Goal: Navigation & Orientation: Find specific page/section

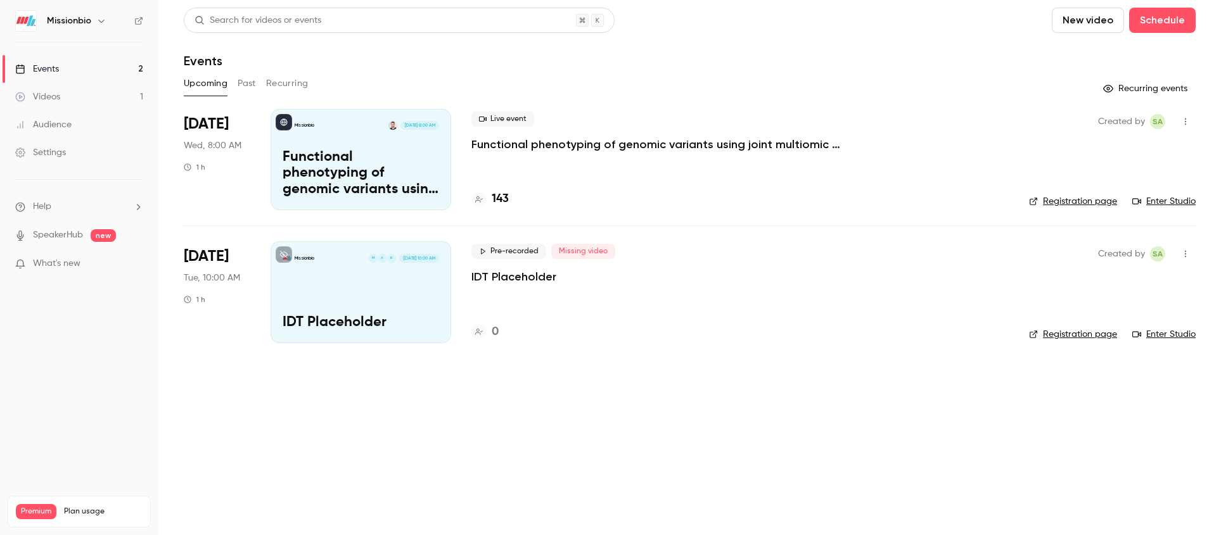
click at [43, 73] on div "Events" at bounding box center [37, 69] width 44 height 13
click at [243, 80] on button "Past" at bounding box center [247, 84] width 18 height 20
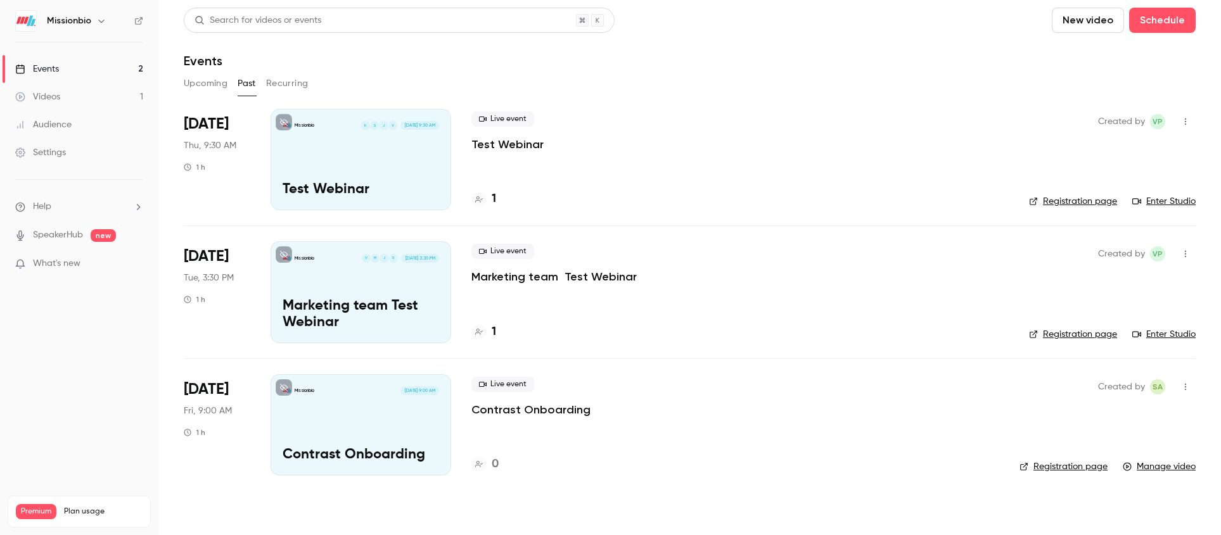
click at [1170, 202] on link "Enter Studio" at bounding box center [1163, 201] width 63 height 13
